Goal: Information Seeking & Learning: Find specific fact

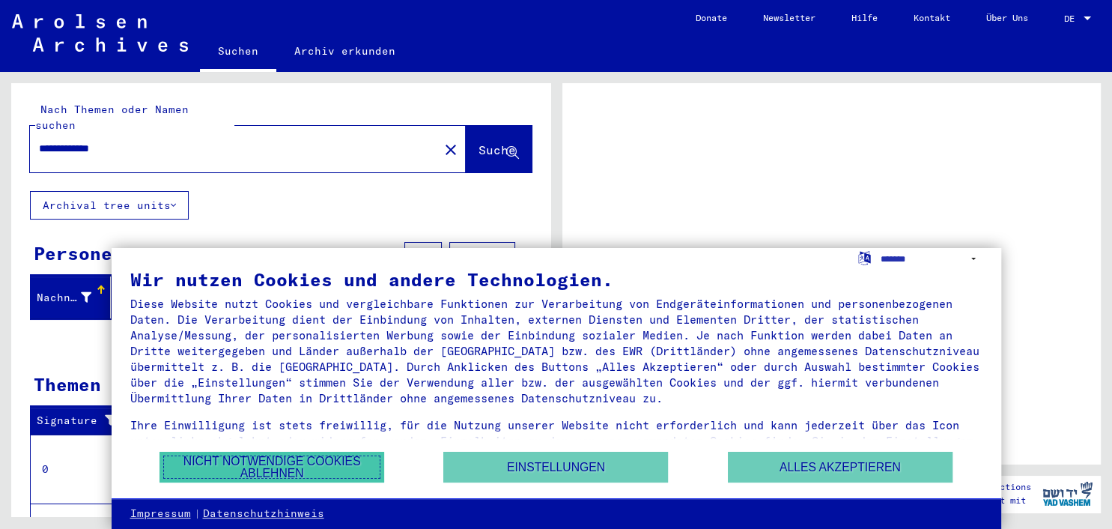
click at [312, 468] on button "Nicht notwendige Cookies ablehnen" at bounding box center [271, 466] width 225 height 31
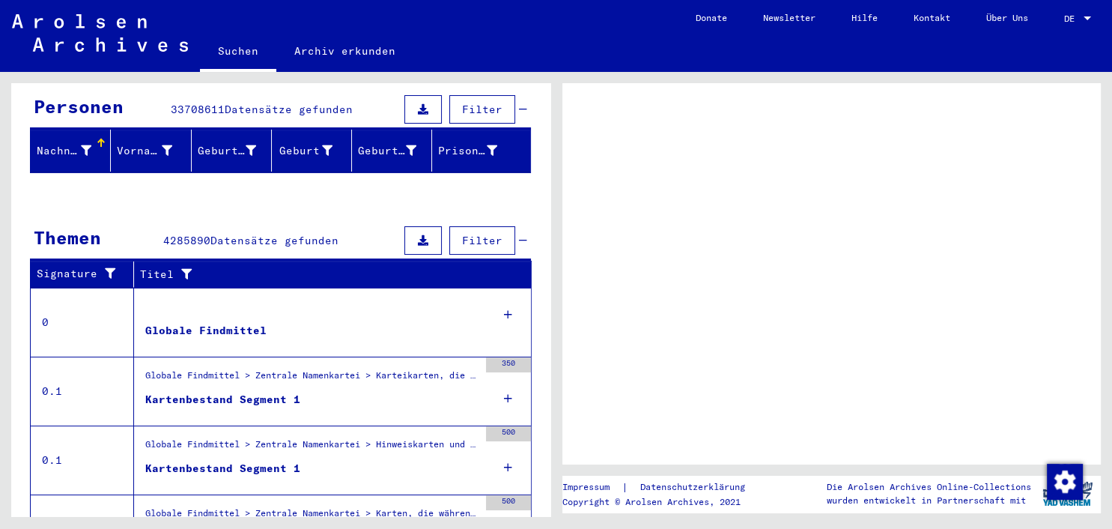
scroll to position [288, 0]
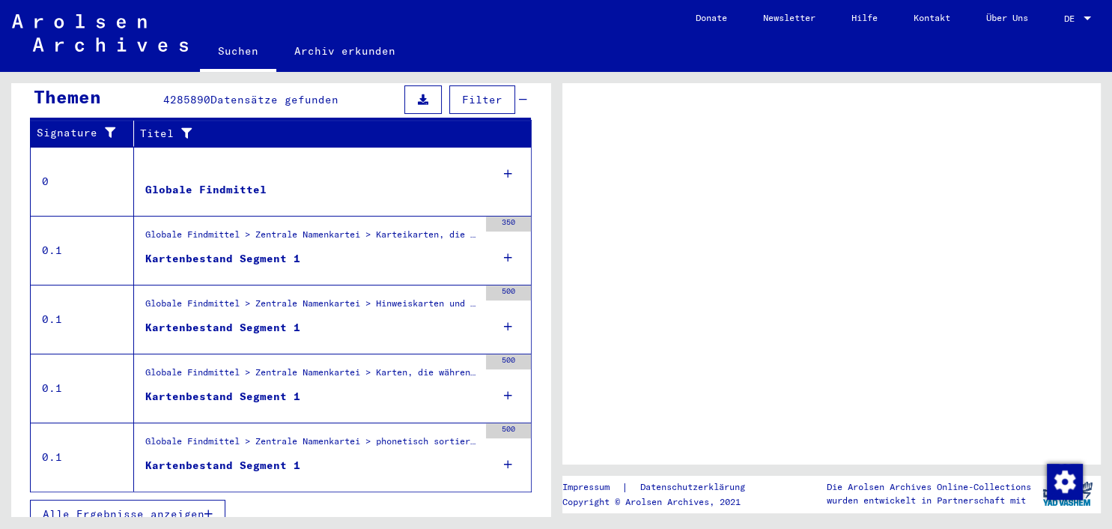
click at [245, 251] on div "Kartenbestand Segment 1" at bounding box center [222, 259] width 155 height 16
click at [239, 320] on div "Kartenbestand Segment 1" at bounding box center [222, 328] width 155 height 16
click at [106, 285] on td "0.1" at bounding box center [82, 319] width 103 height 69
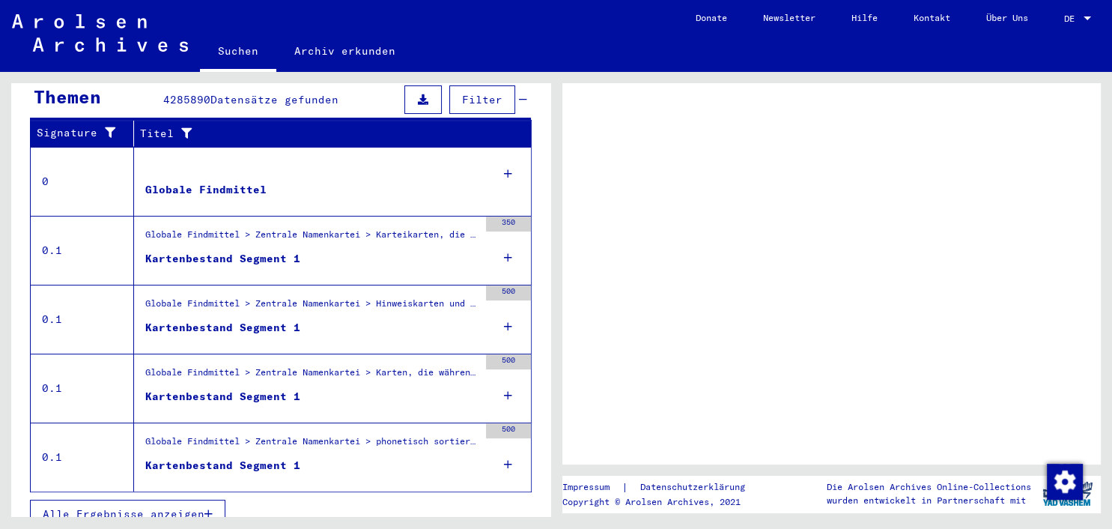
click at [71, 375] on td "0.1" at bounding box center [82, 387] width 103 height 69
click at [82, 445] on td "0.1" at bounding box center [82, 456] width 103 height 69
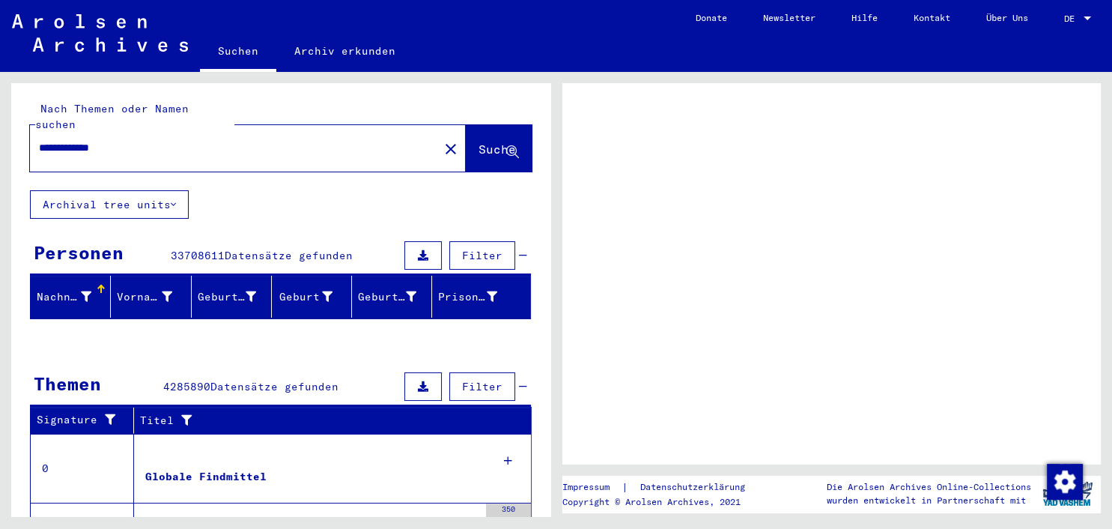
scroll to position [0, 0]
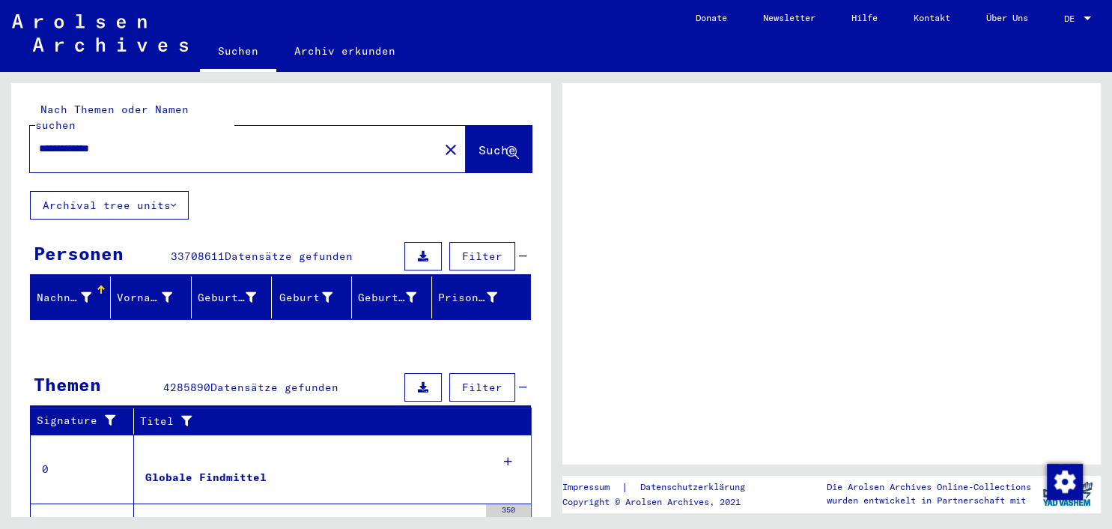
click at [513, 147] on icon at bounding box center [512, 153] width 13 height 13
click at [100, 285] on div at bounding box center [101, 289] width 9 height 9
click at [145, 141] on input "**********" at bounding box center [234, 149] width 391 height 16
click at [103, 285] on div at bounding box center [101, 289] width 9 height 9
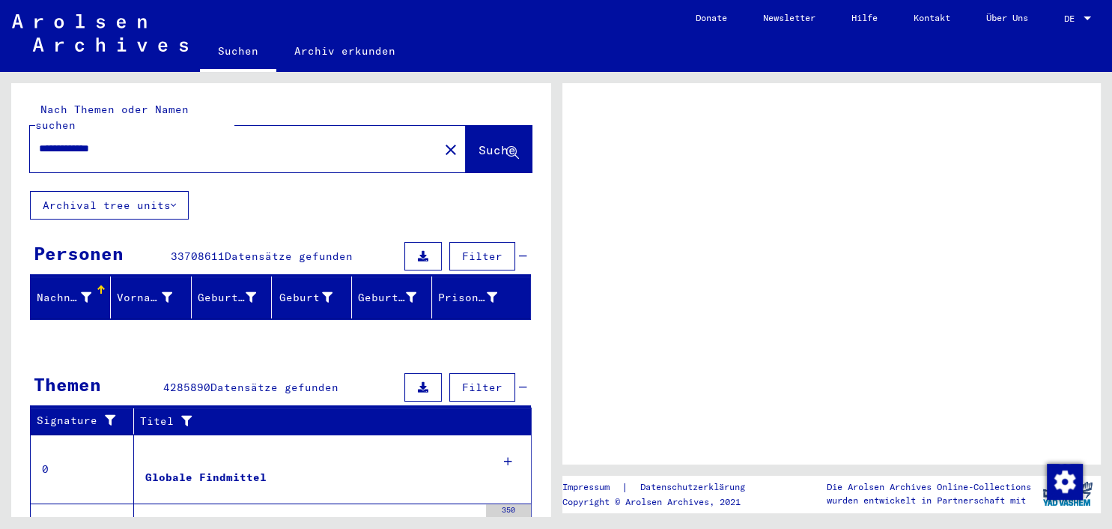
click at [321, 141] on input "**********" at bounding box center [234, 149] width 391 height 16
click at [520, 136] on button "Suche" at bounding box center [499, 149] width 66 height 46
